Goal: Task Accomplishment & Management: Manage account settings

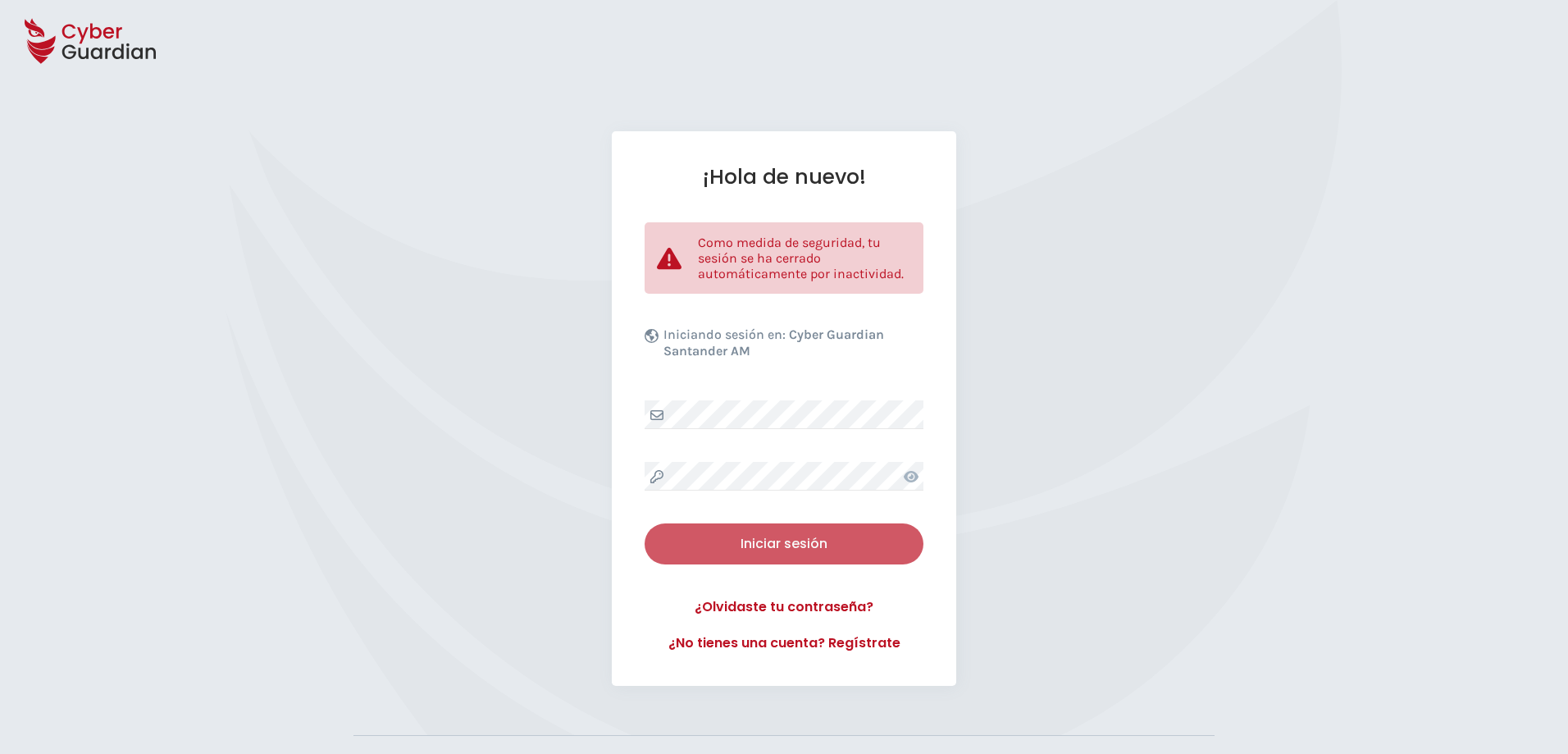
click at [777, 550] on div "Iniciar sesión" at bounding box center [783, 543] width 254 height 19
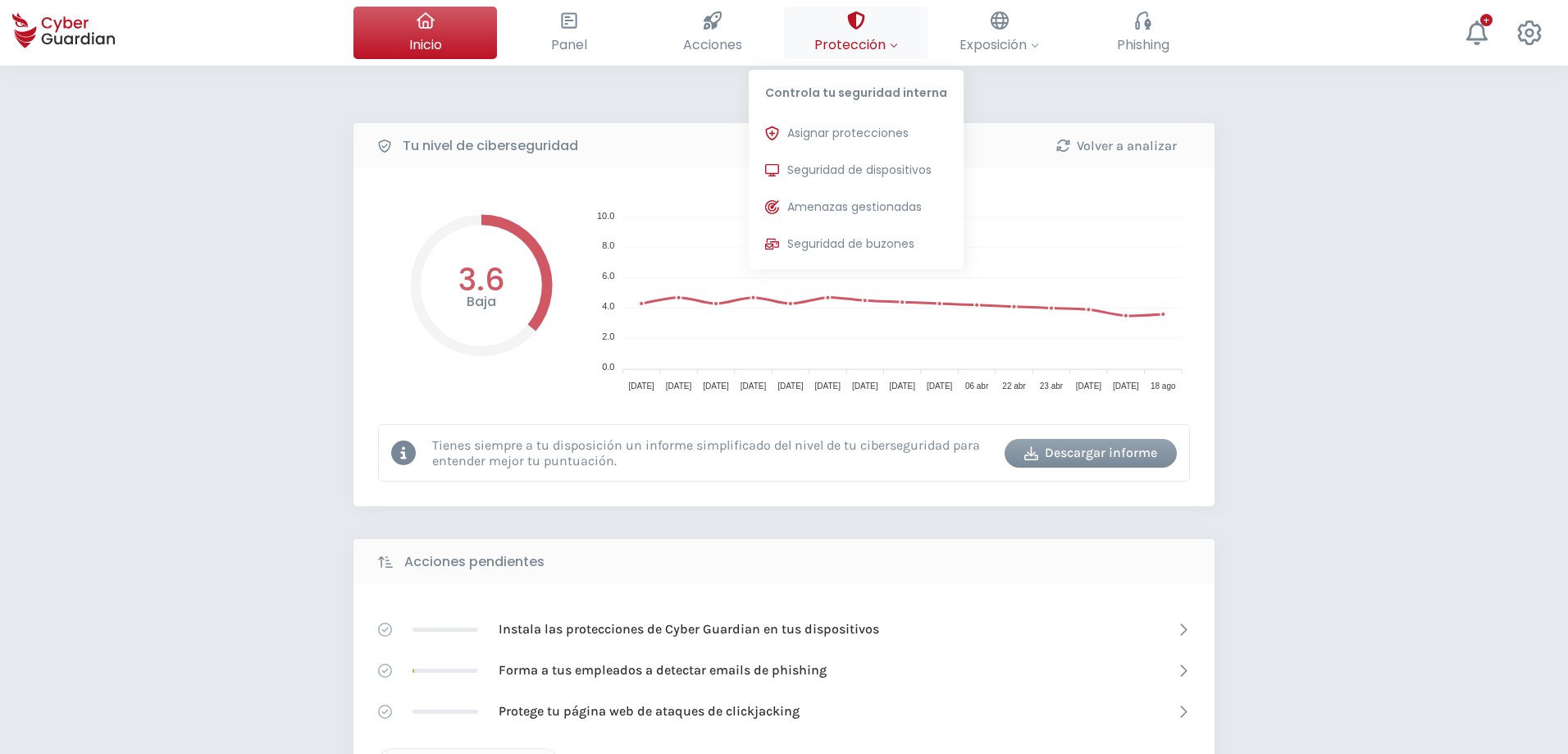
click at [853, 42] on span "Protección" at bounding box center [856, 45] width 83 height 20
click at [852, 174] on span "Seguridad de dispositivos" at bounding box center [859, 170] width 144 height 17
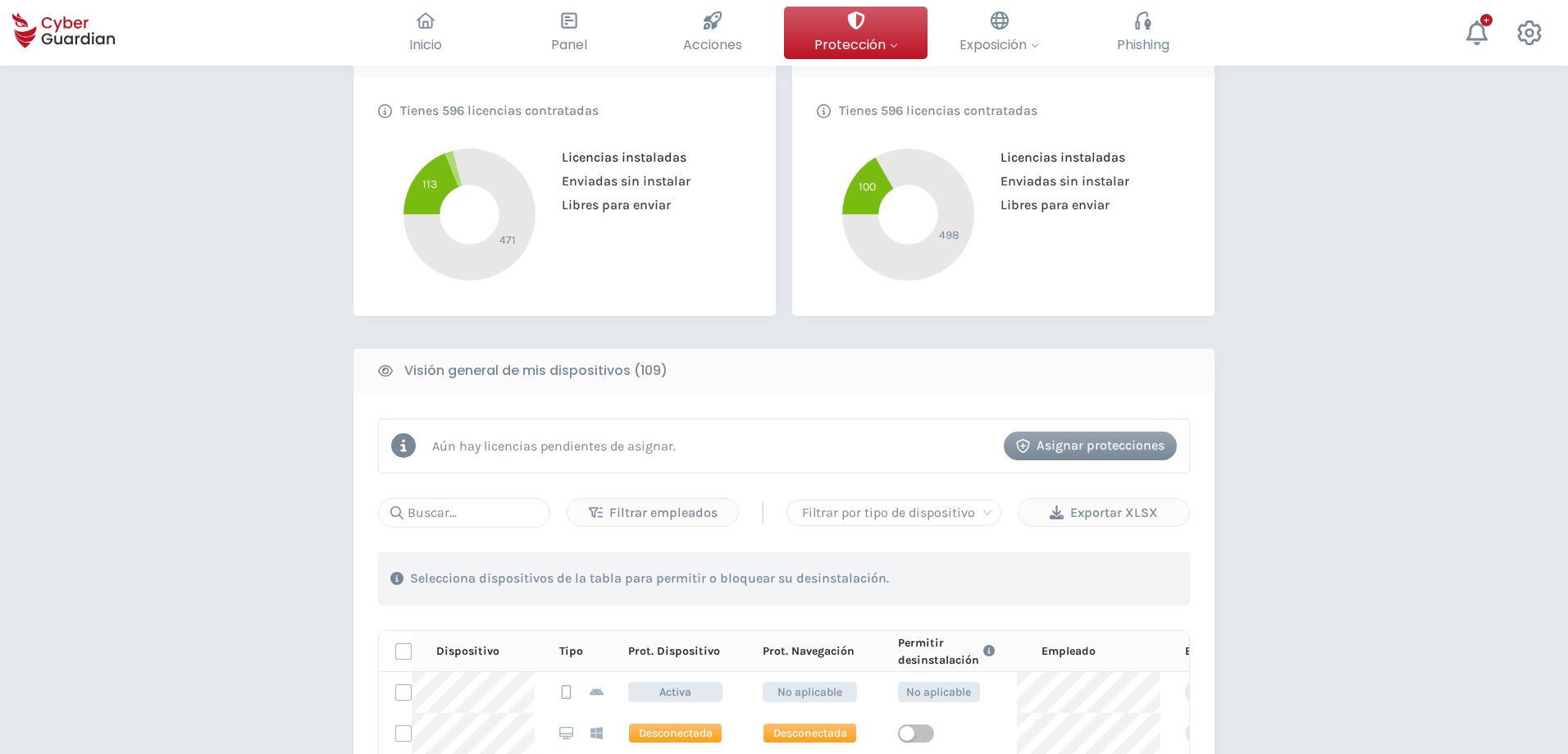
scroll to position [410, 0]
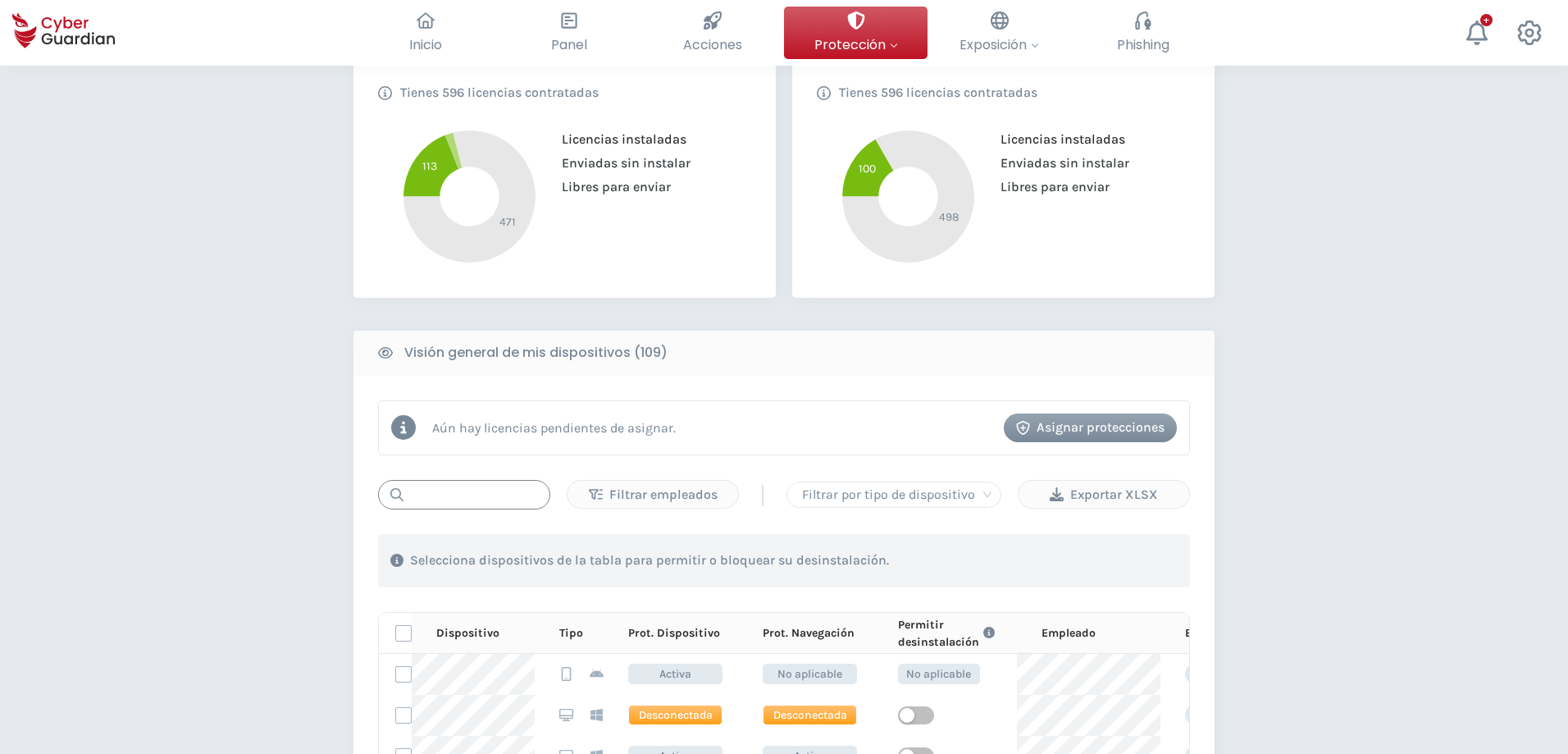
click at [489, 495] on input "text" at bounding box center [464, 494] width 172 height 29
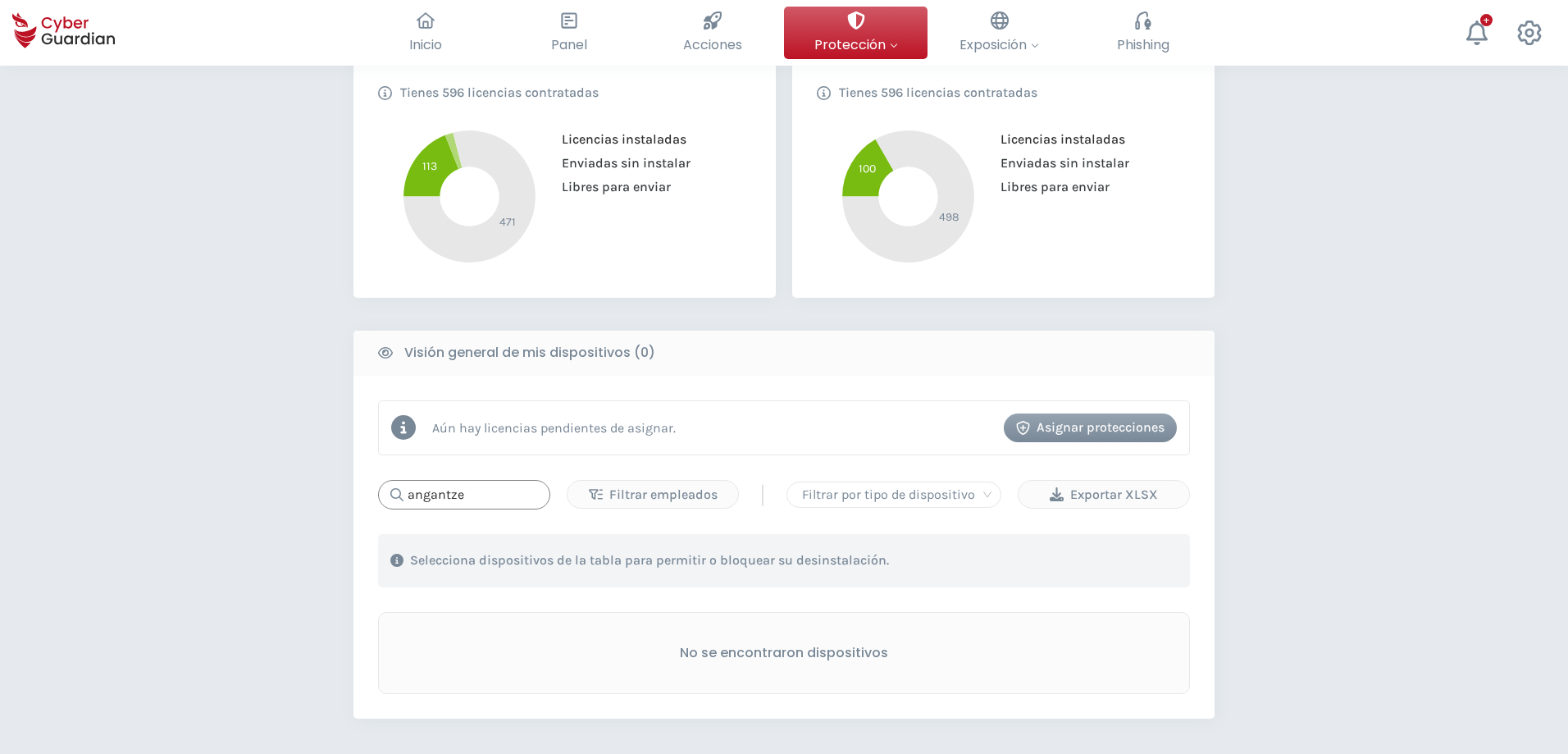
click at [515, 493] on input "angantze" at bounding box center [464, 494] width 172 height 29
type input "angantze-lap"
drag, startPoint x: 491, startPoint y: 501, endPoint x: 280, endPoint y: 509, distance: 211.2
click at [280, 509] on div "PROTECCIÓN > Seguridad de dispositivos ¿Cómo funciona? Añade empleados Instala …" at bounding box center [784, 361] width 1568 height 1414
type input "ANGANTZE"
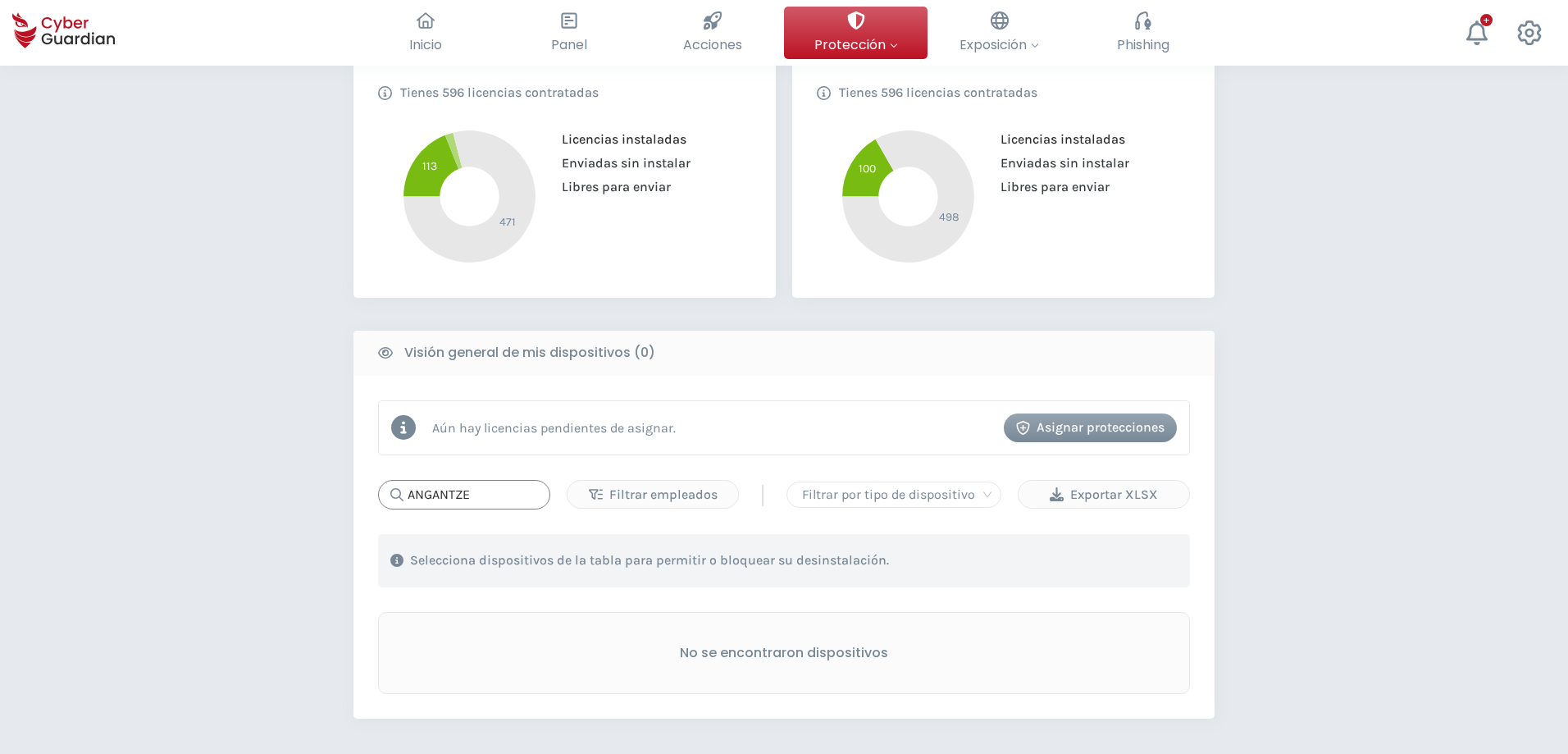
drag, startPoint x: 508, startPoint y: 497, endPoint x: 322, endPoint y: 507, distance: 186.3
click at [324, 507] on div "PROTECCIÓN > Seguridad de dispositivos ¿Cómo funciona? Añade empleados Instala …" at bounding box center [784, 361] width 1568 height 1414
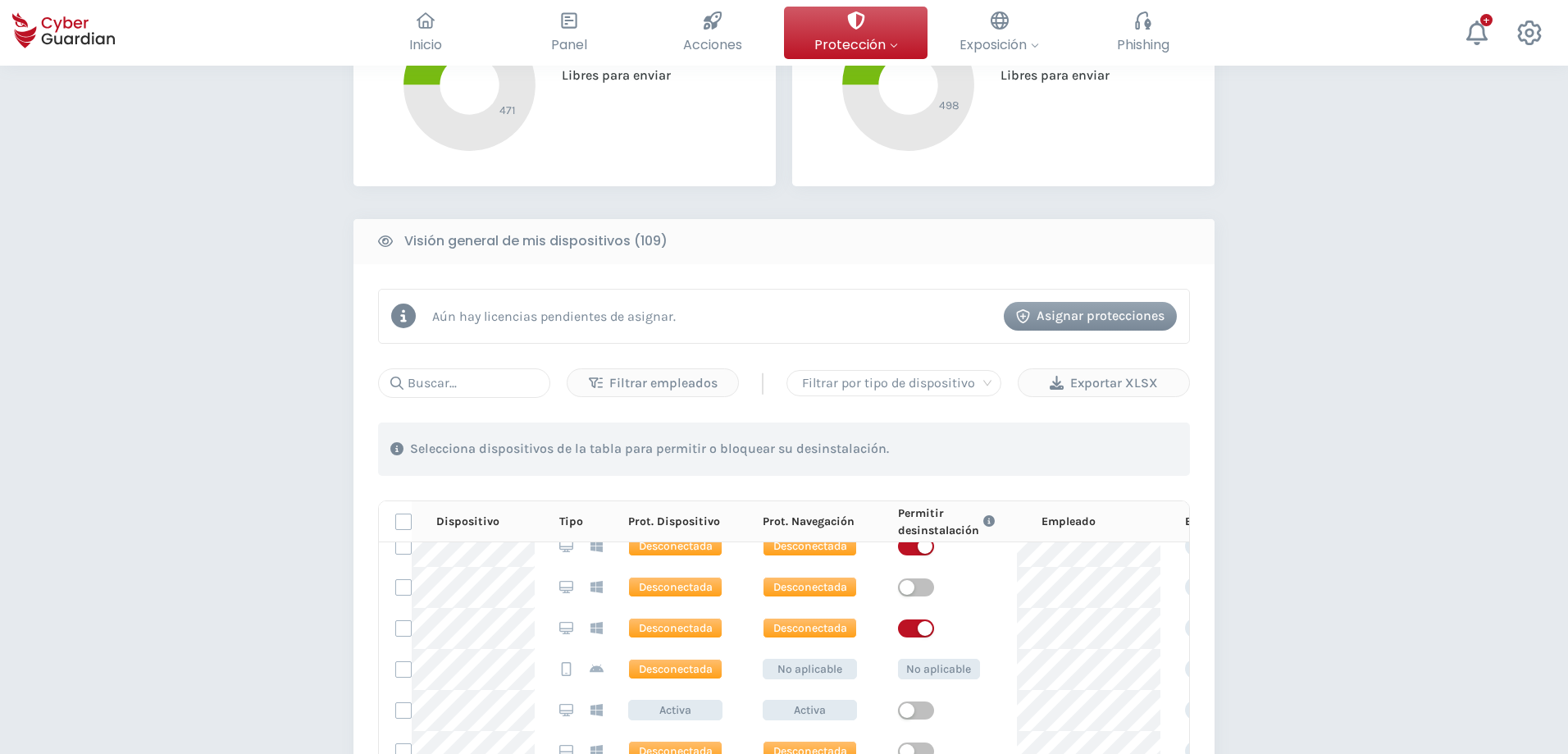
scroll to position [0, 0]
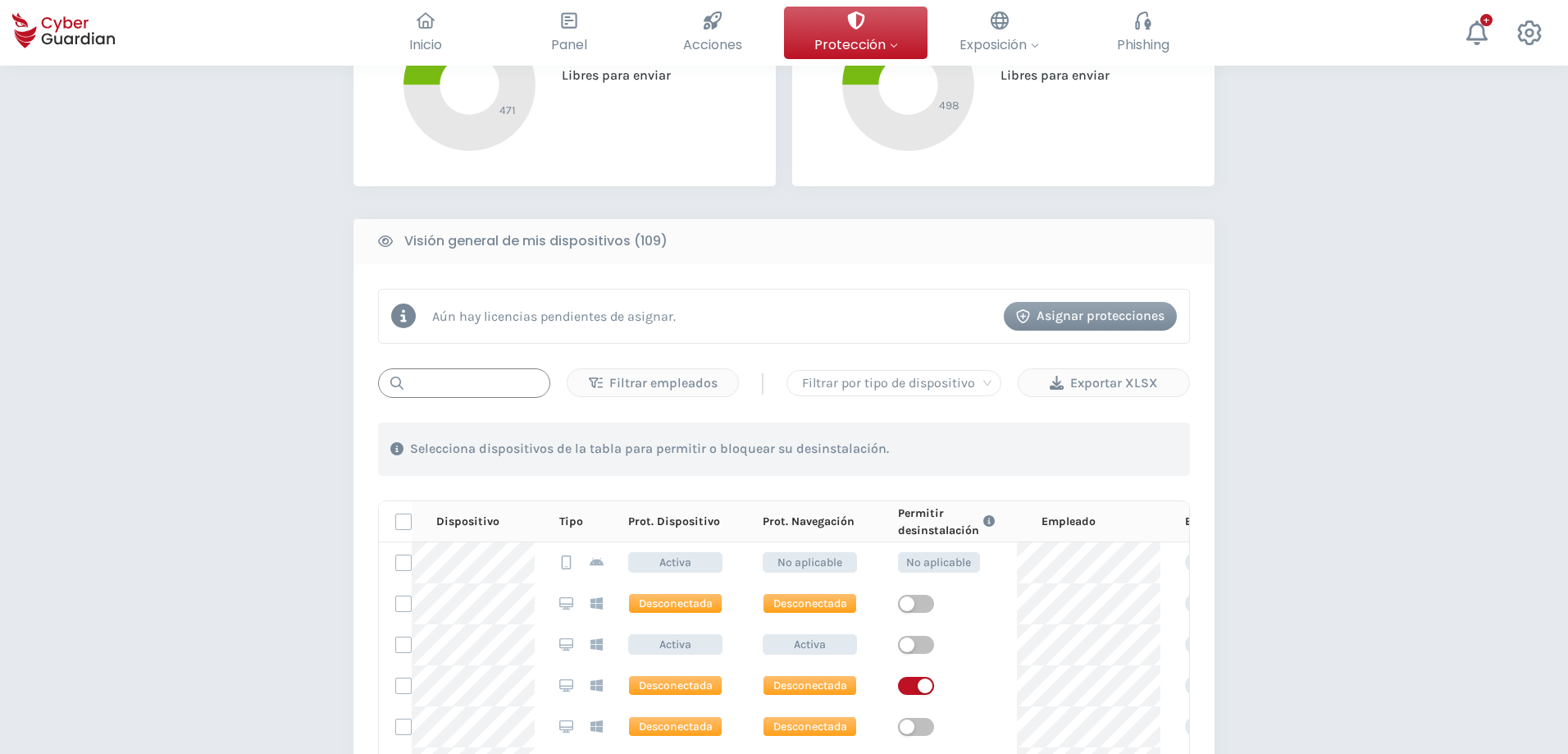
click at [440, 390] on input "text" at bounding box center [464, 383] width 172 height 29
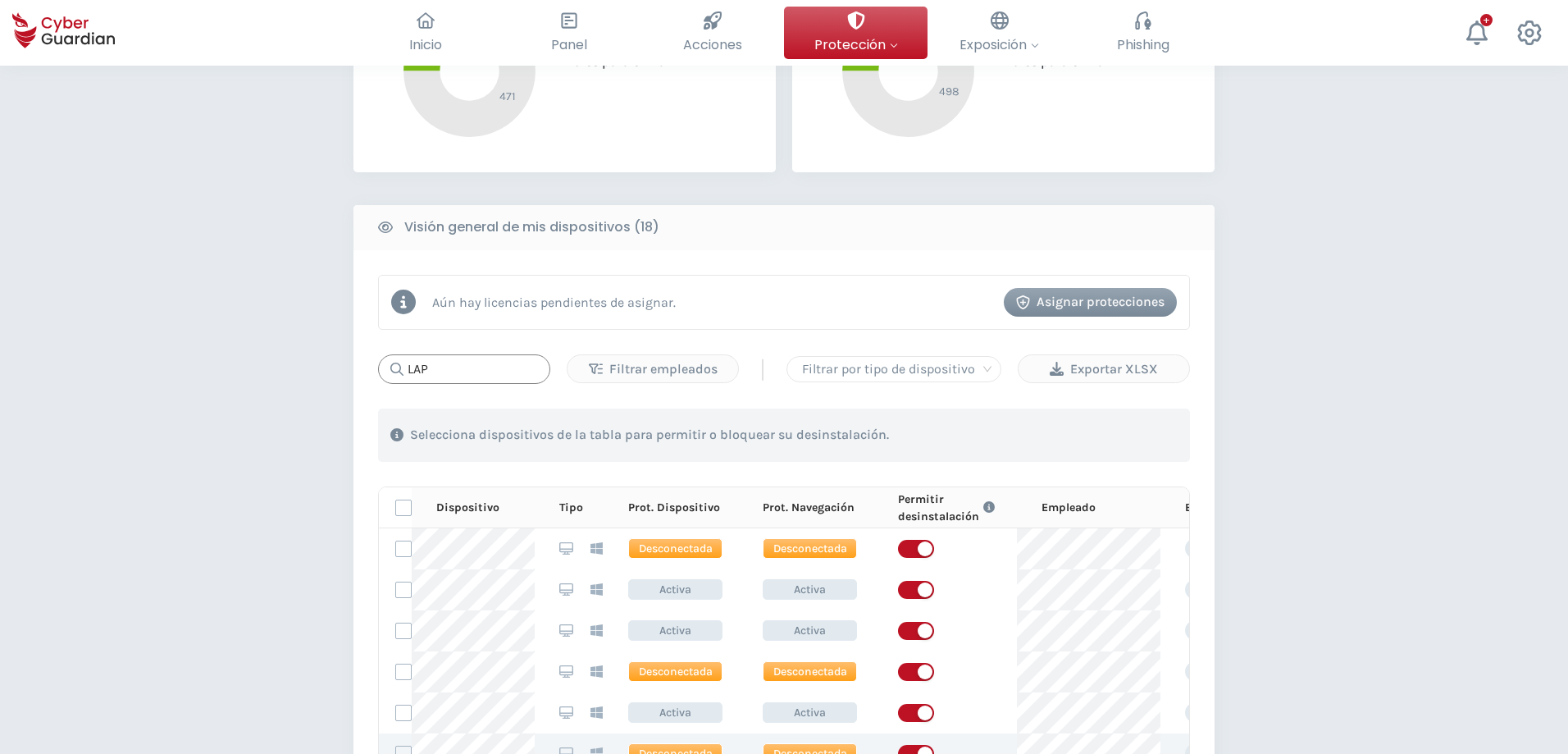
scroll to position [275, 0]
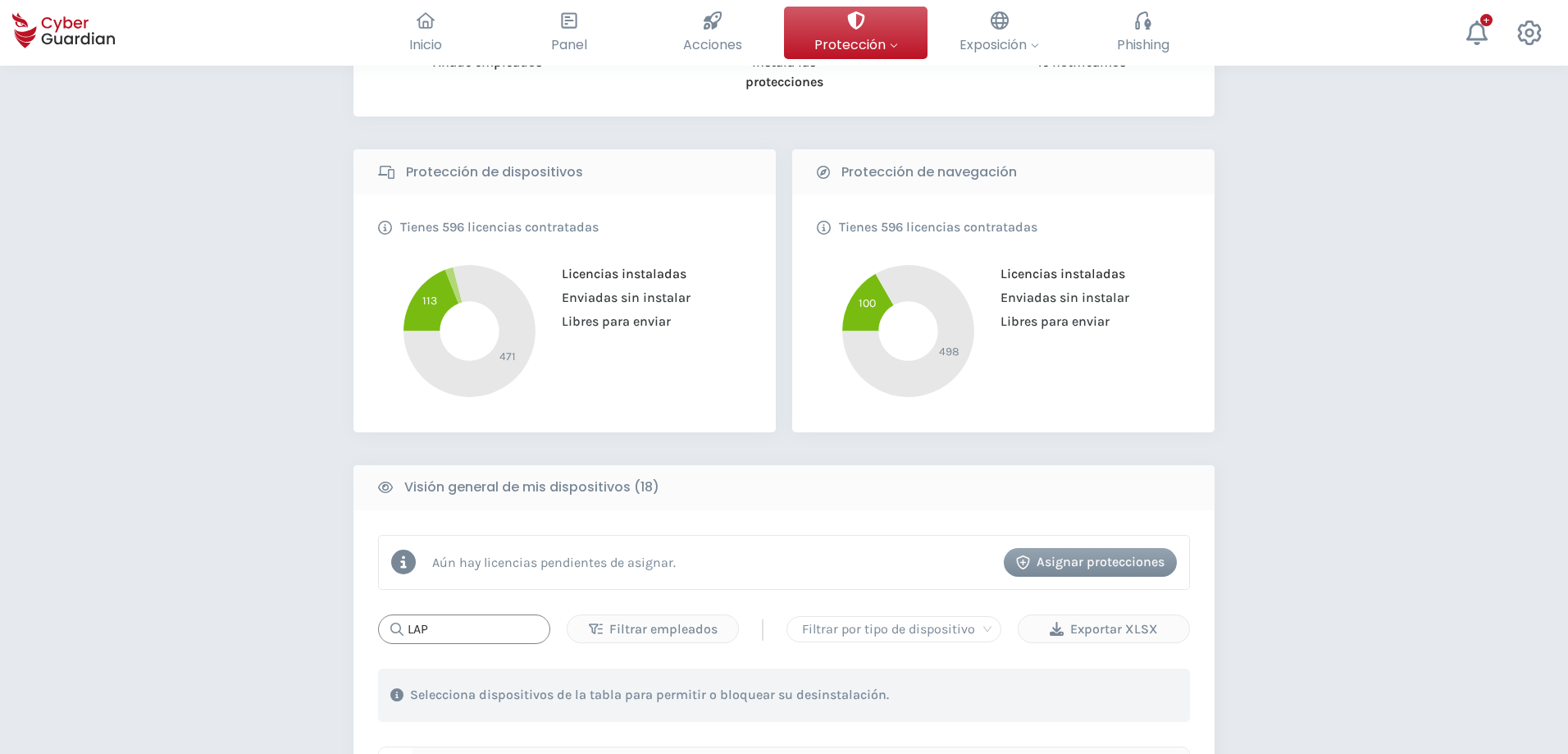
type input "LAP"
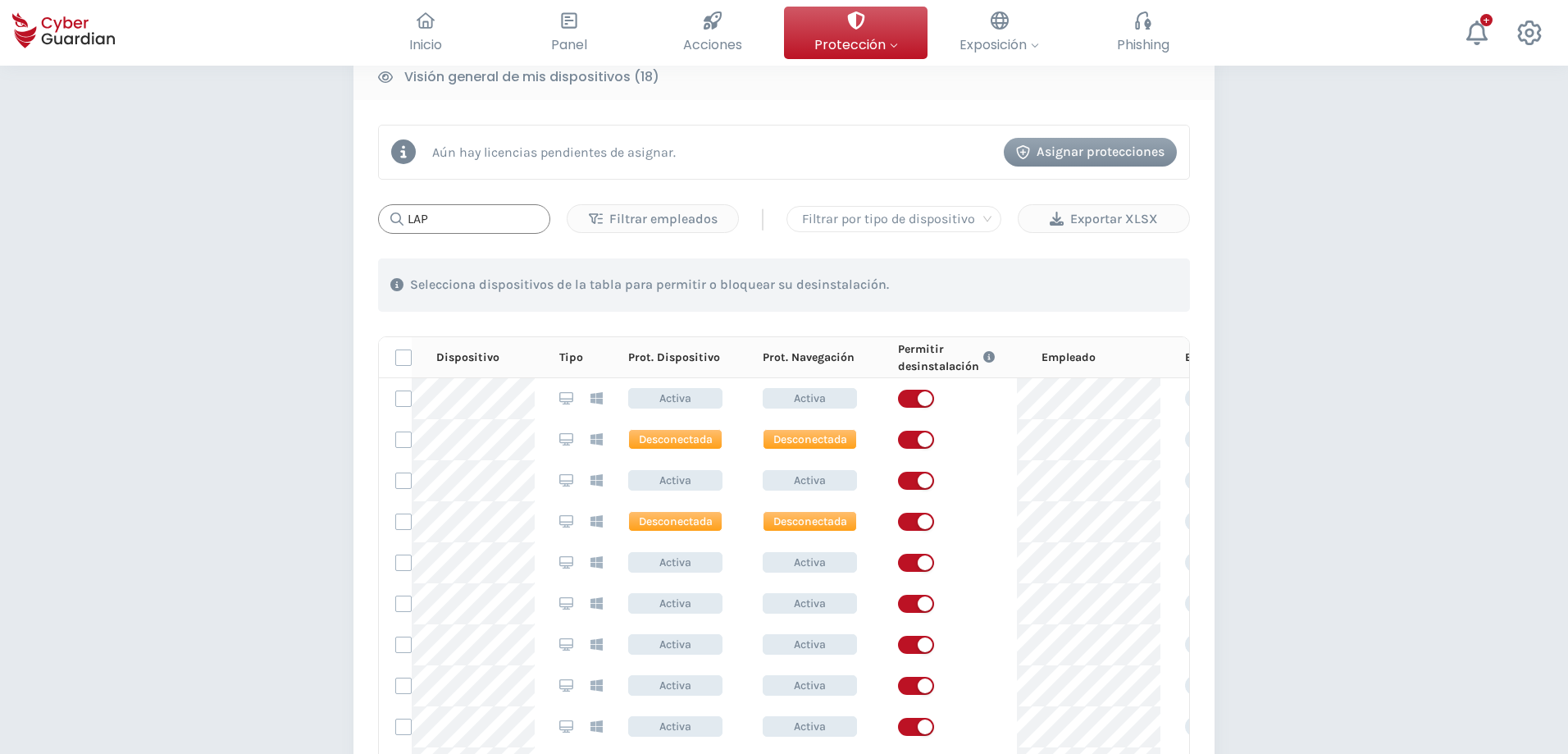
scroll to position [0, 0]
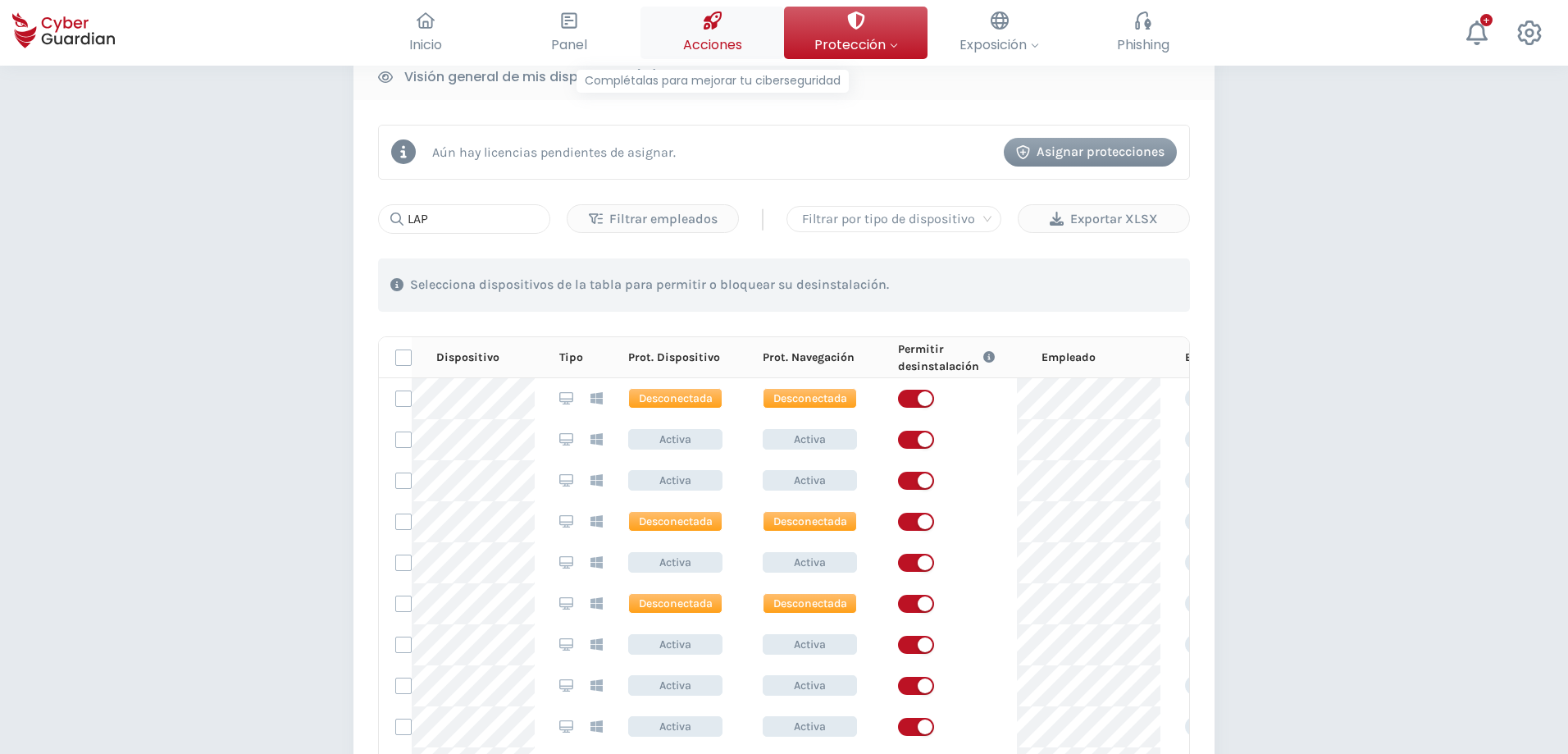
click at [707, 44] on span "Acciones" at bounding box center [712, 45] width 59 height 20
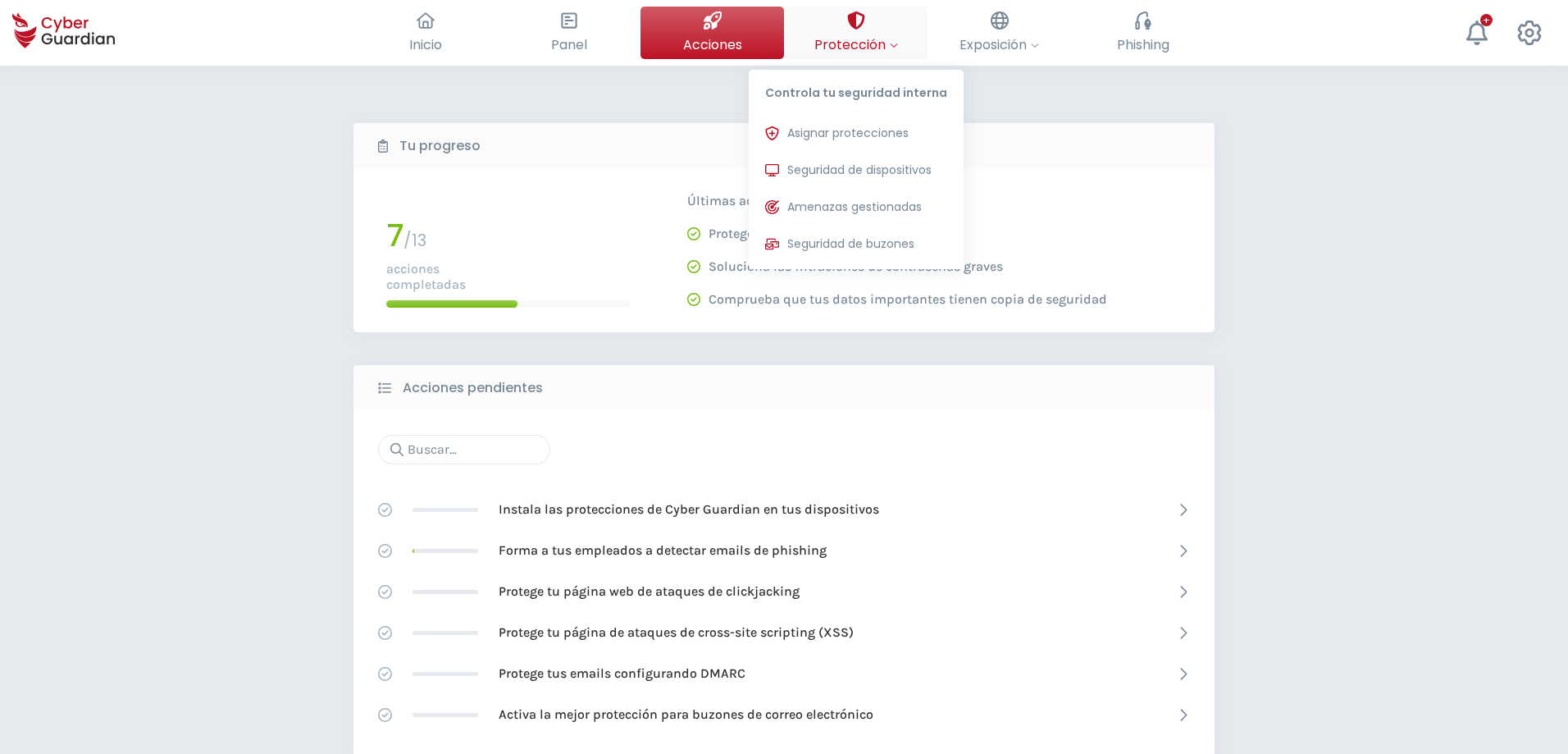
click at [884, 48] on span "Protección" at bounding box center [856, 45] width 83 height 20
click at [884, 172] on span "Seguridad de dispositivos" at bounding box center [859, 170] width 144 height 17
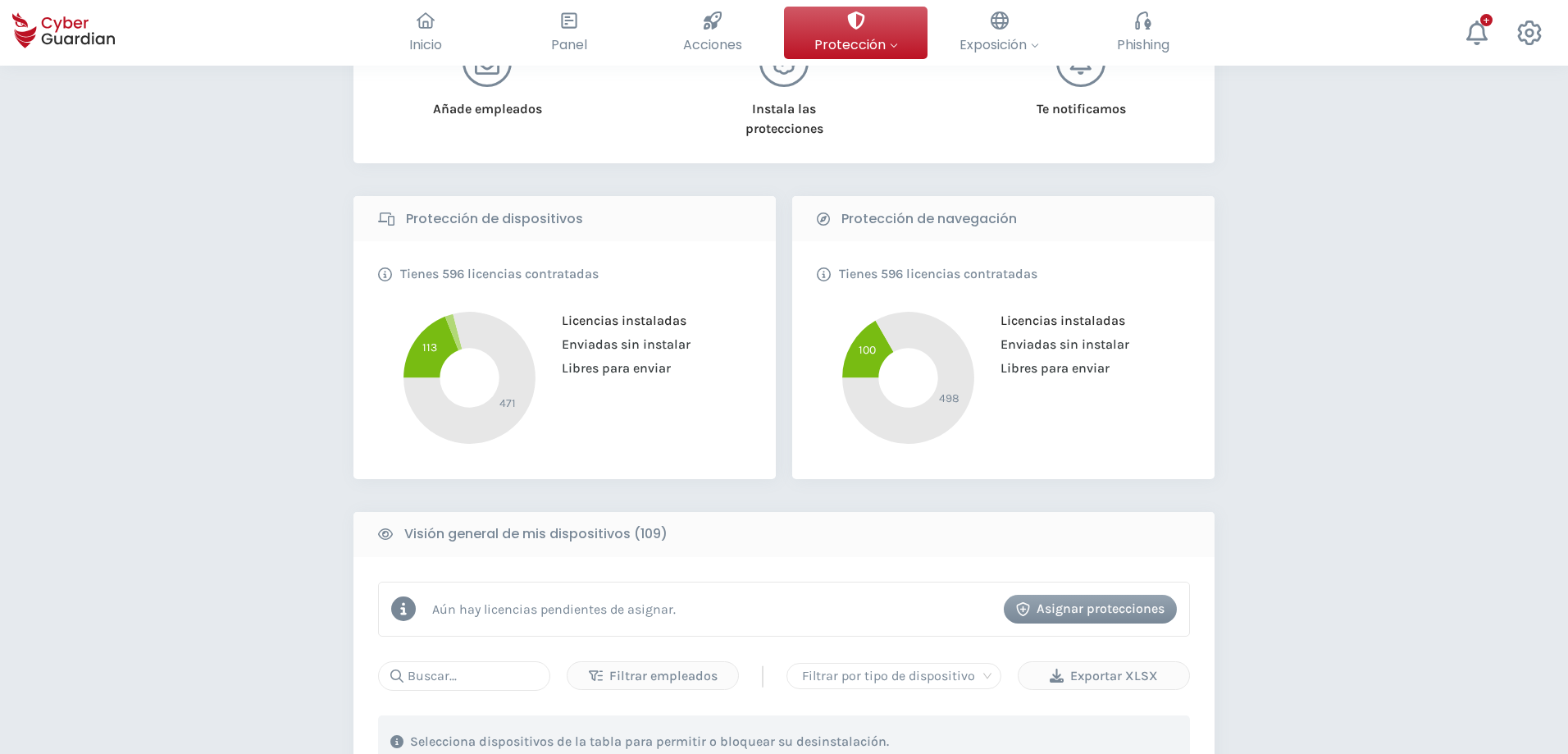
scroll to position [493, 0]
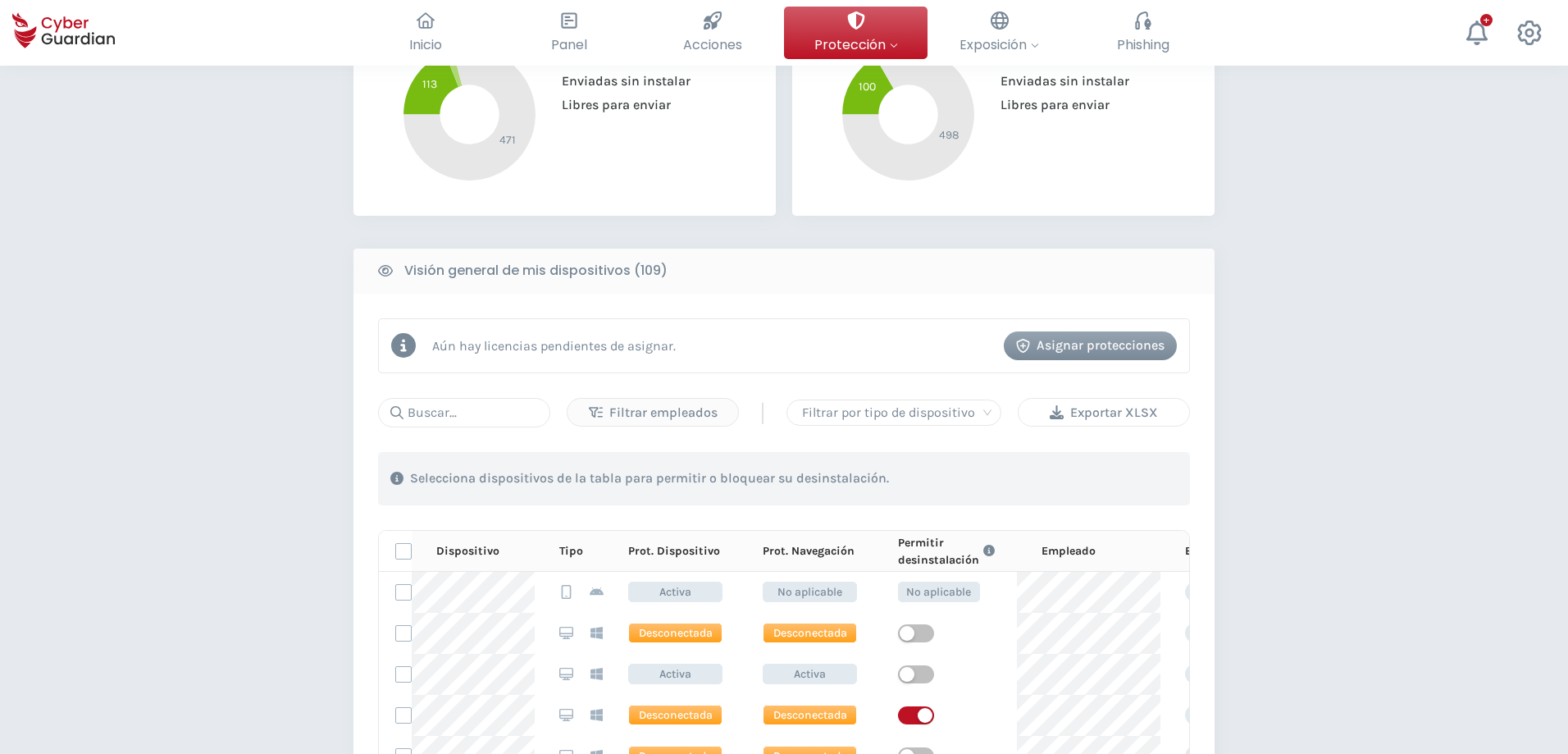
click at [1135, 421] on div "Exportar XLSX" at bounding box center [1103, 412] width 146 height 19
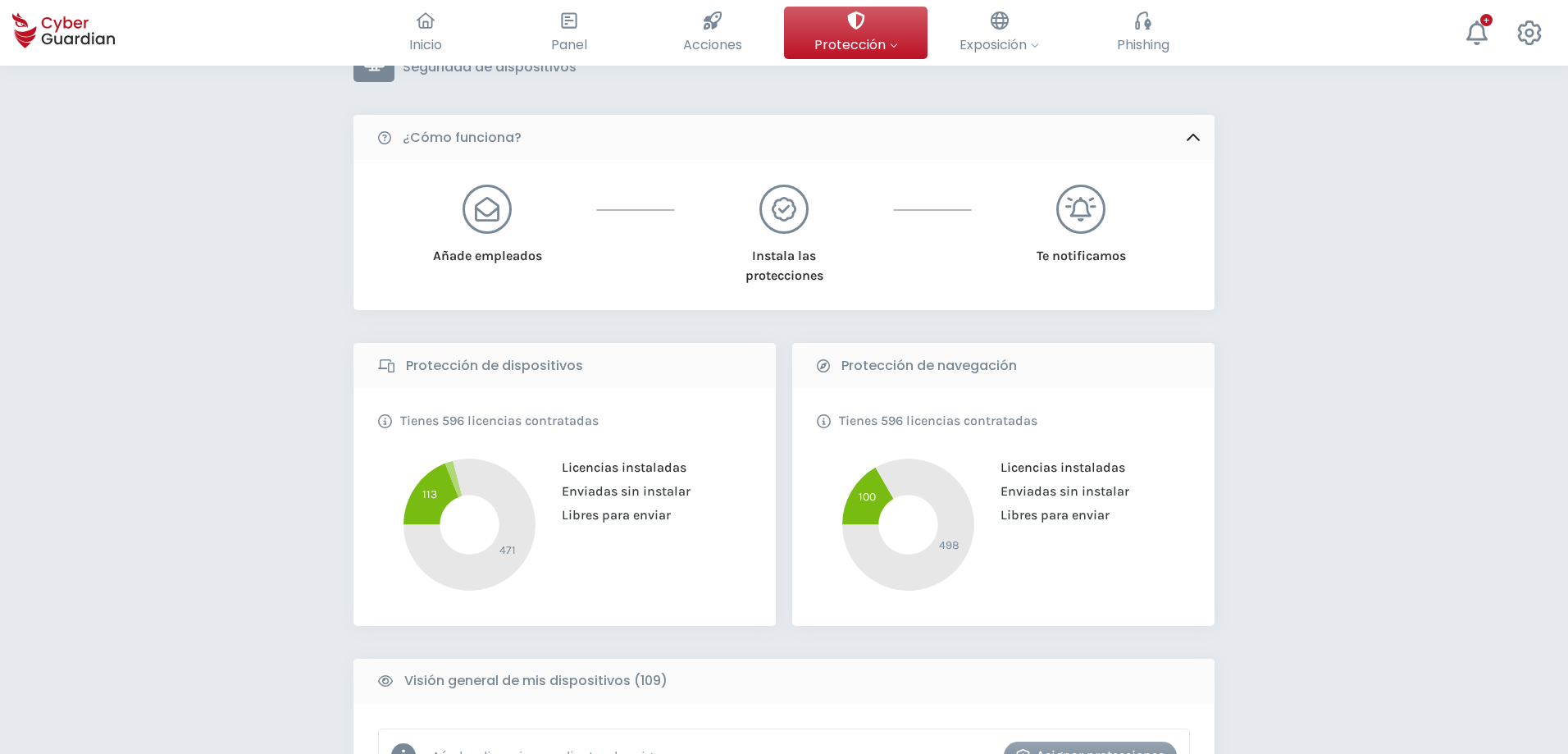
scroll to position [0, 0]
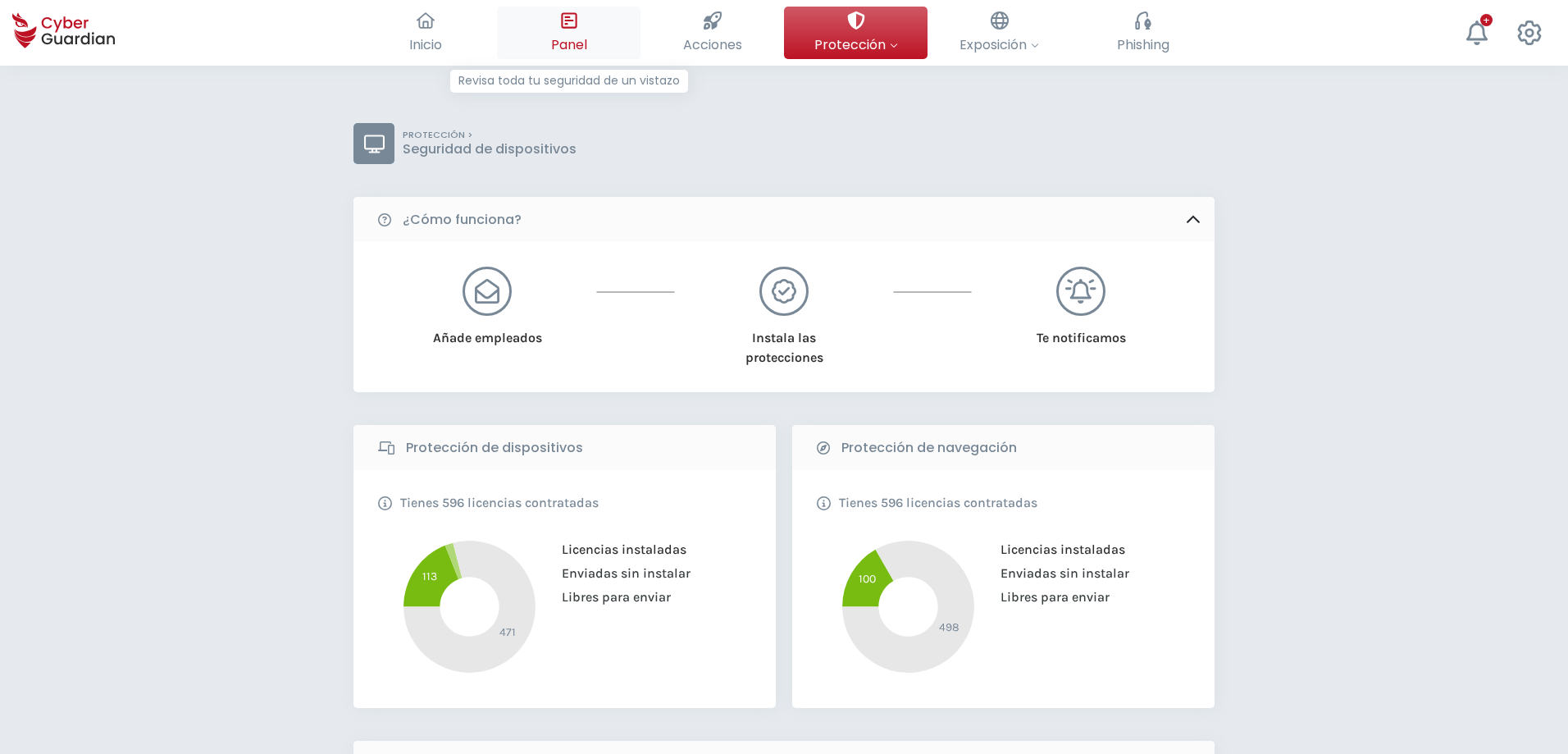
click at [570, 25] on icon at bounding box center [569, 21] width 18 height 18
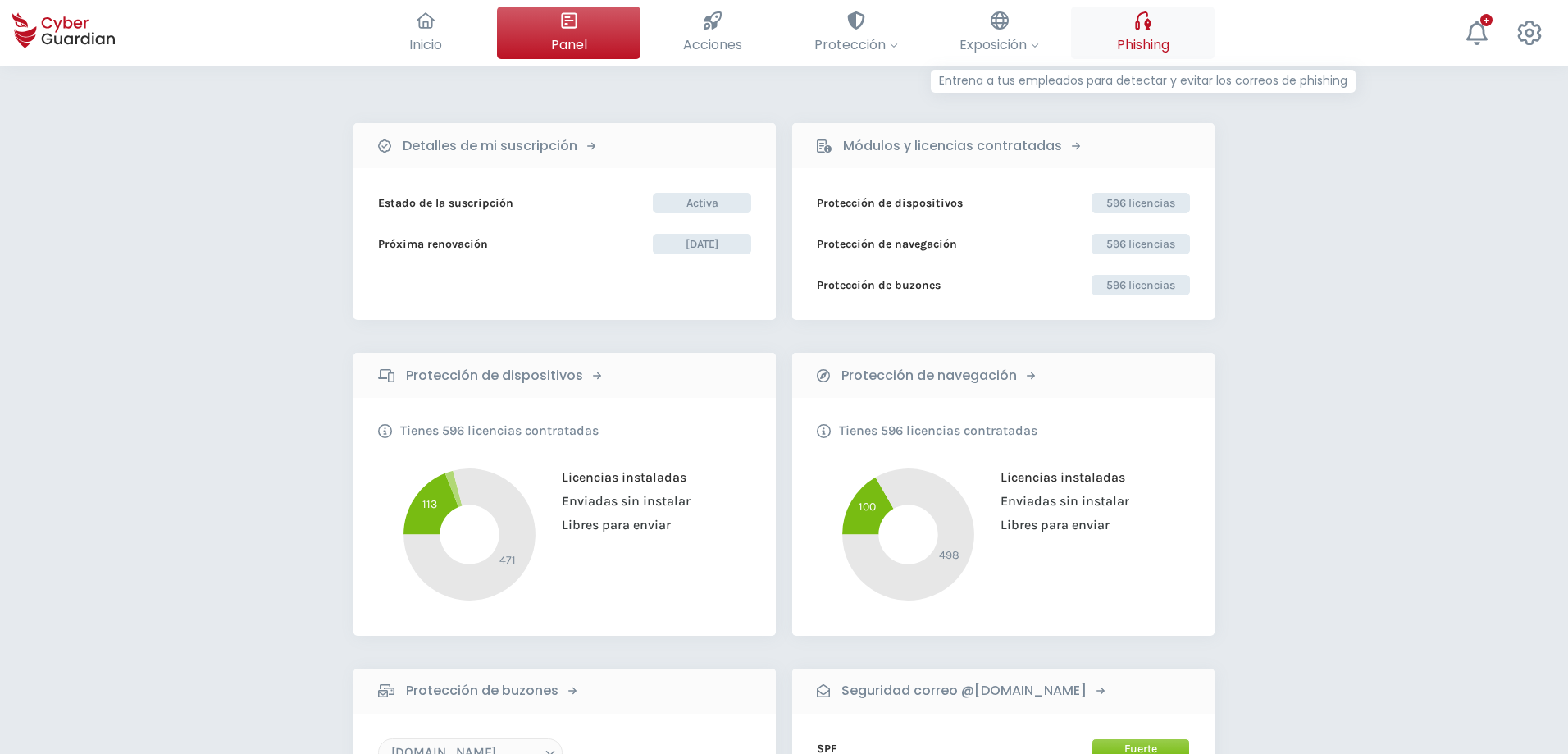
click at [1136, 46] on span "Phishing" at bounding box center [1143, 45] width 52 height 20
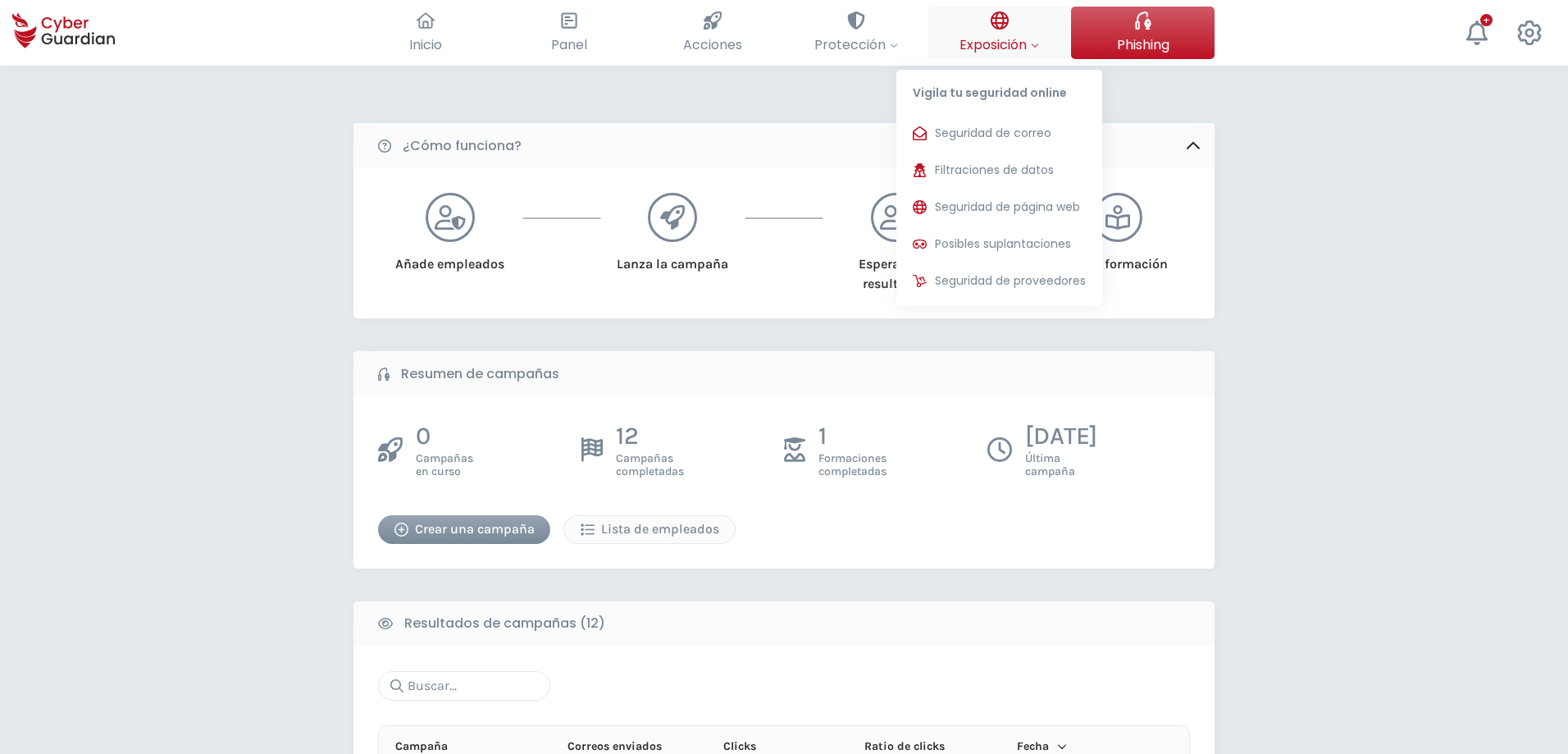
click at [1008, 34] on div at bounding box center [999, 20] width 18 height 28
click at [984, 277] on span "Seguridad de proveedores" at bounding box center [1010, 281] width 151 height 17
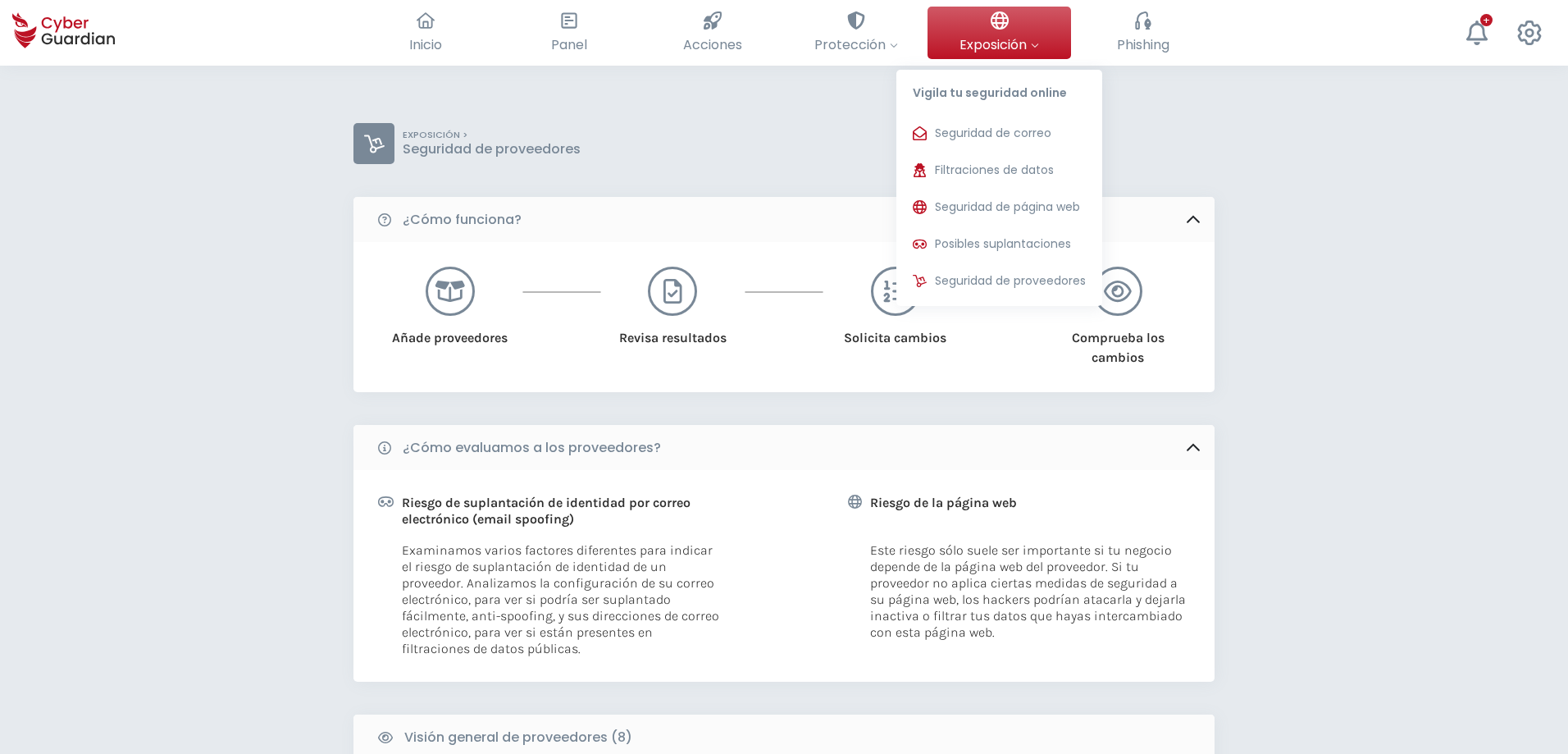
click at [1015, 35] on span "Exposición" at bounding box center [999, 45] width 80 height 20
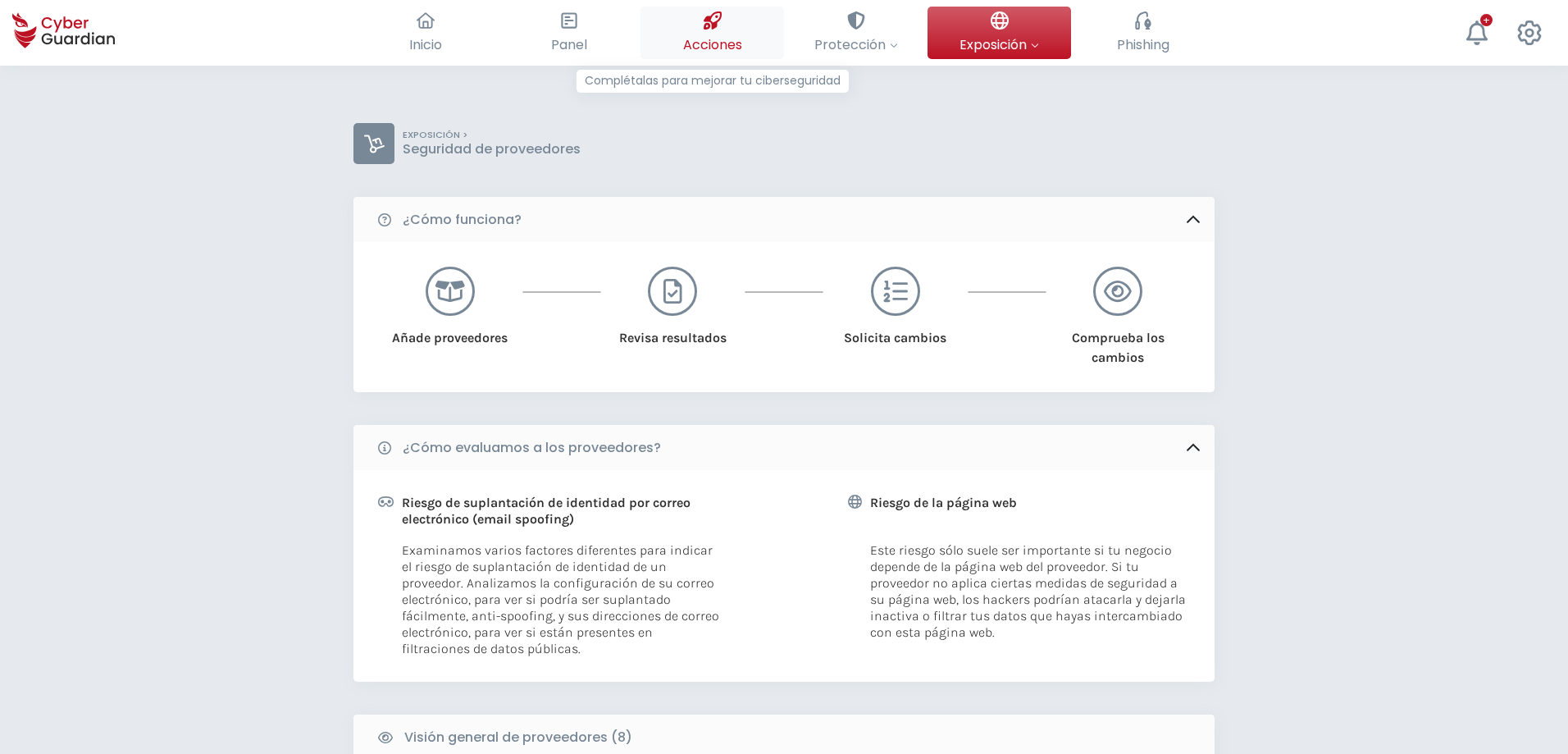
click at [718, 40] on span "Acciones" at bounding box center [712, 45] width 59 height 20
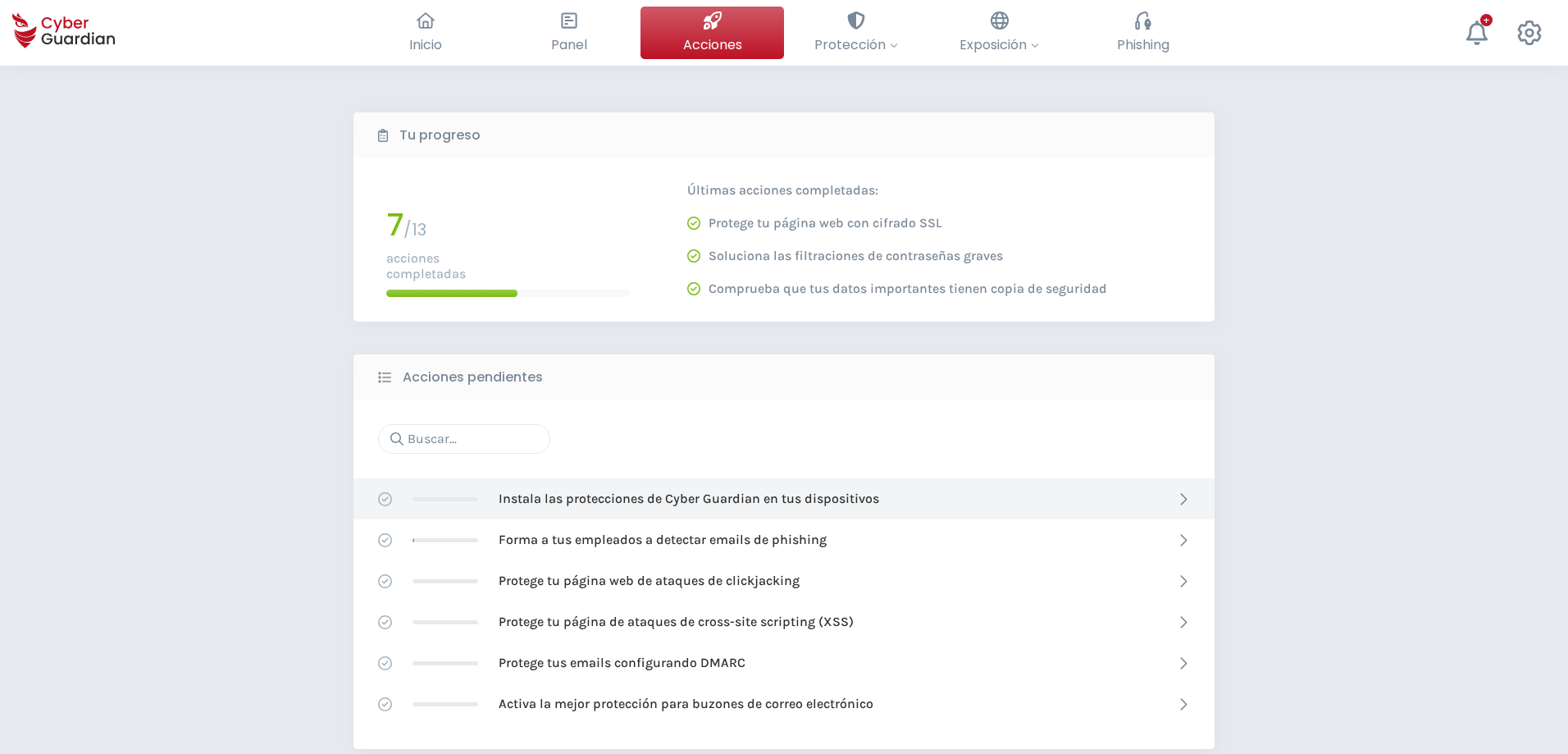
scroll to position [82, 0]
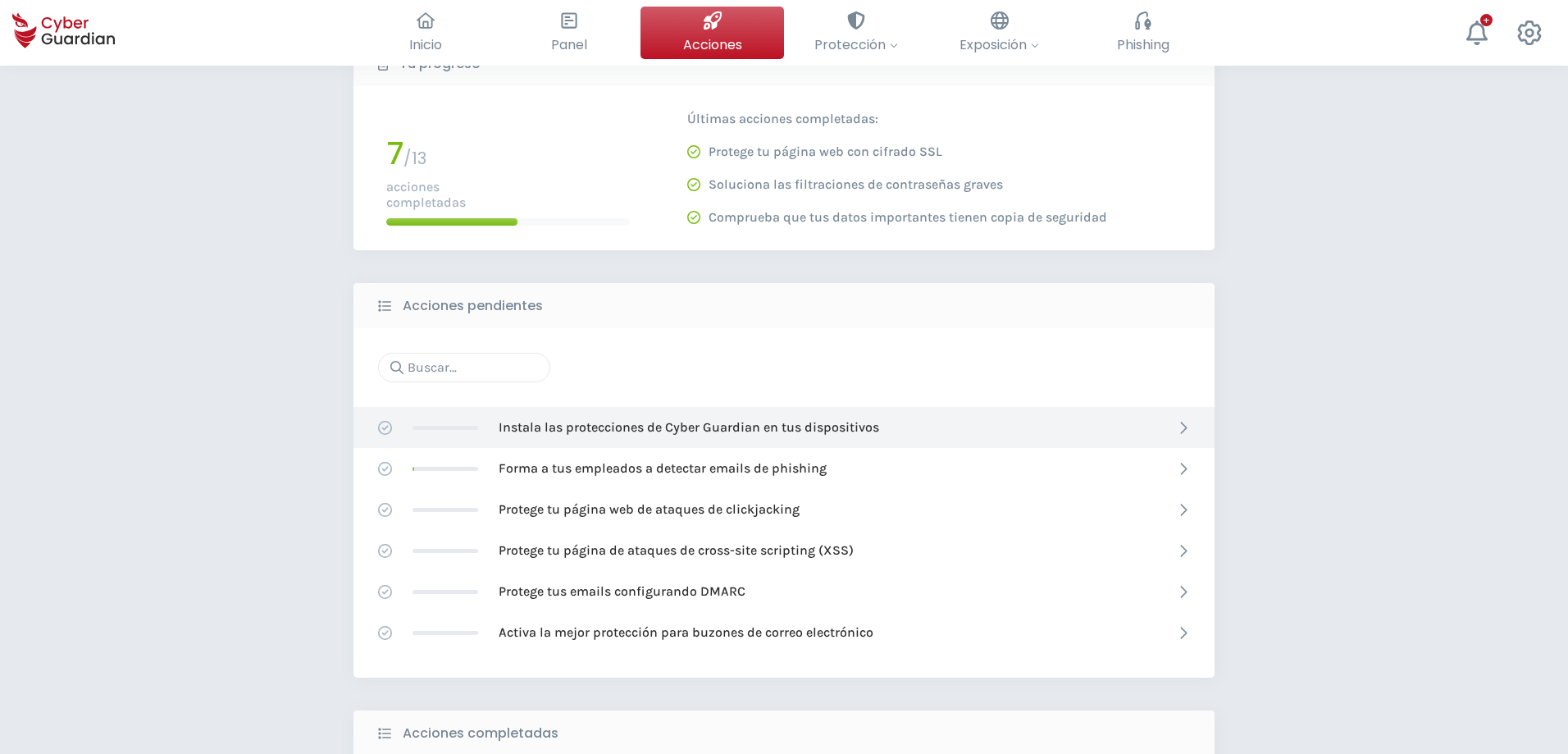
click at [720, 433] on p "Instala las protecciones de Cyber Guardian en tus dispositivos" at bounding box center [689, 427] width 381 height 18
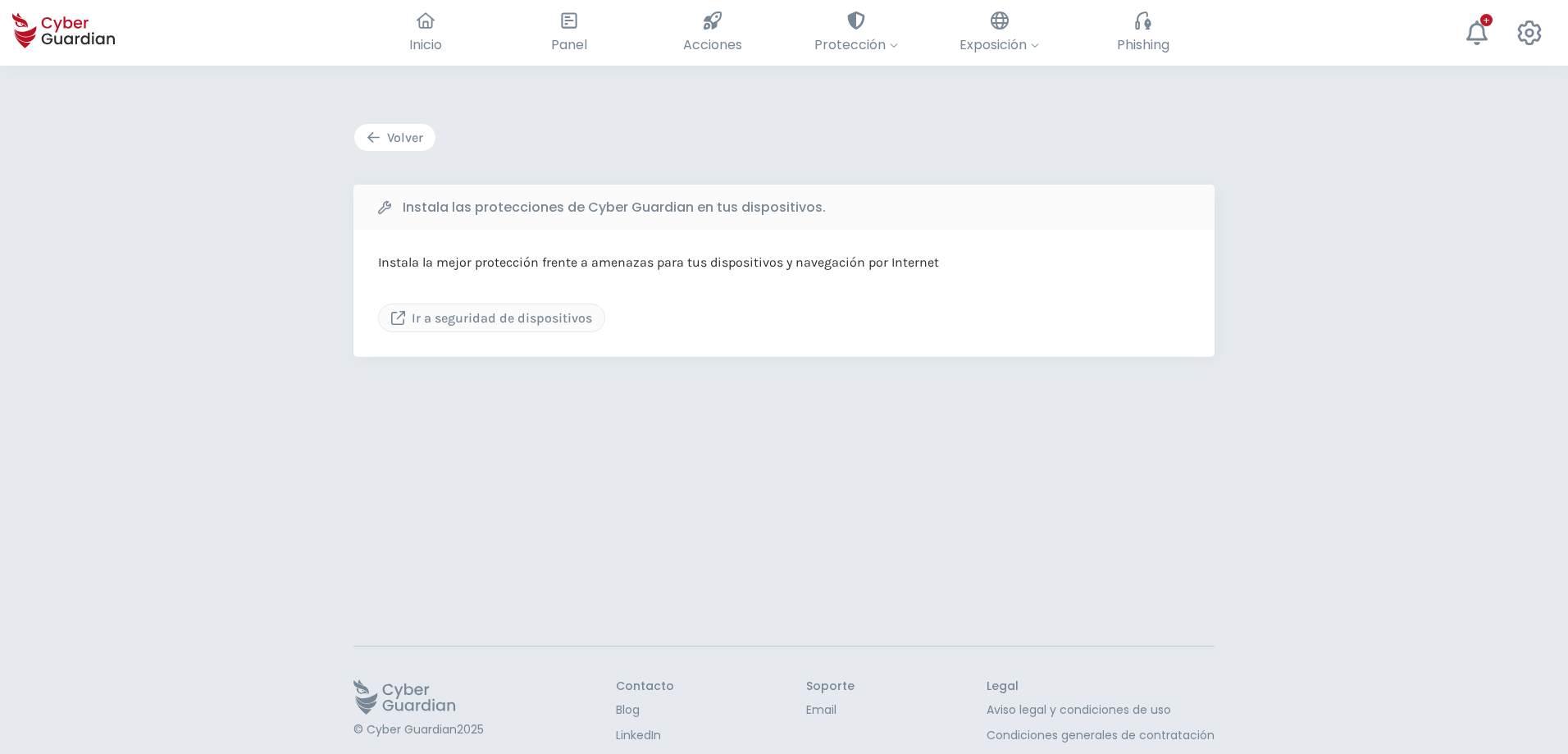
click at [403, 136] on div "Volver" at bounding box center [395, 138] width 57 height 19
